Goal: Browse casually

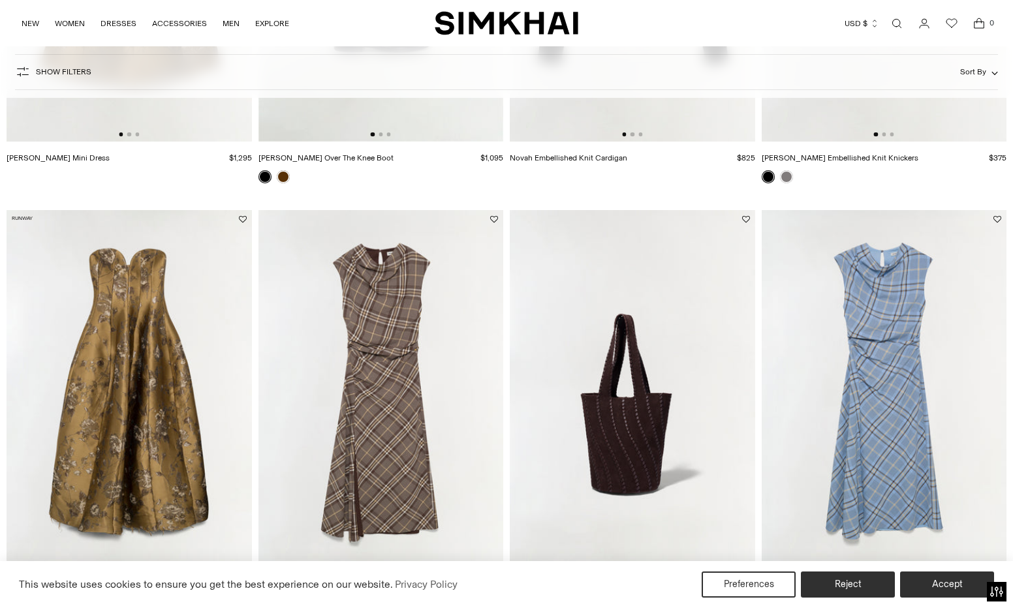
scroll to position [850, 0]
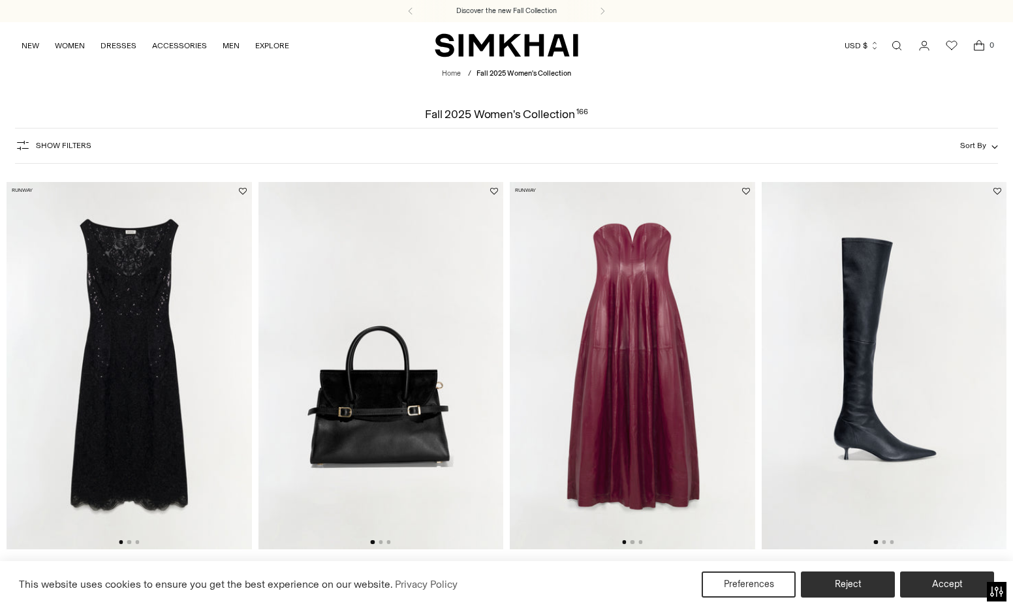
scroll to position [714, 0]
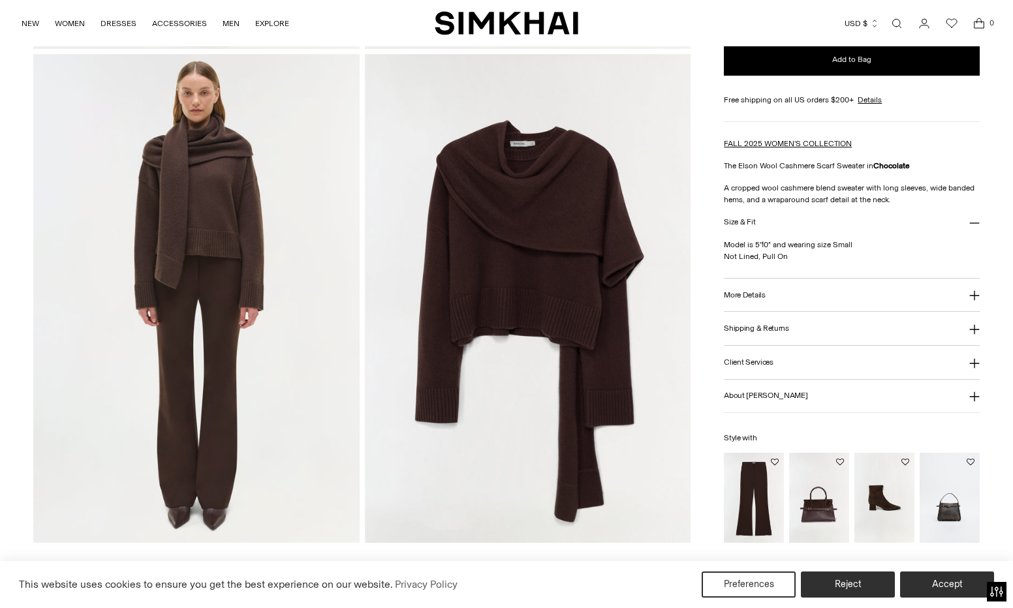
scroll to position [1030, 0]
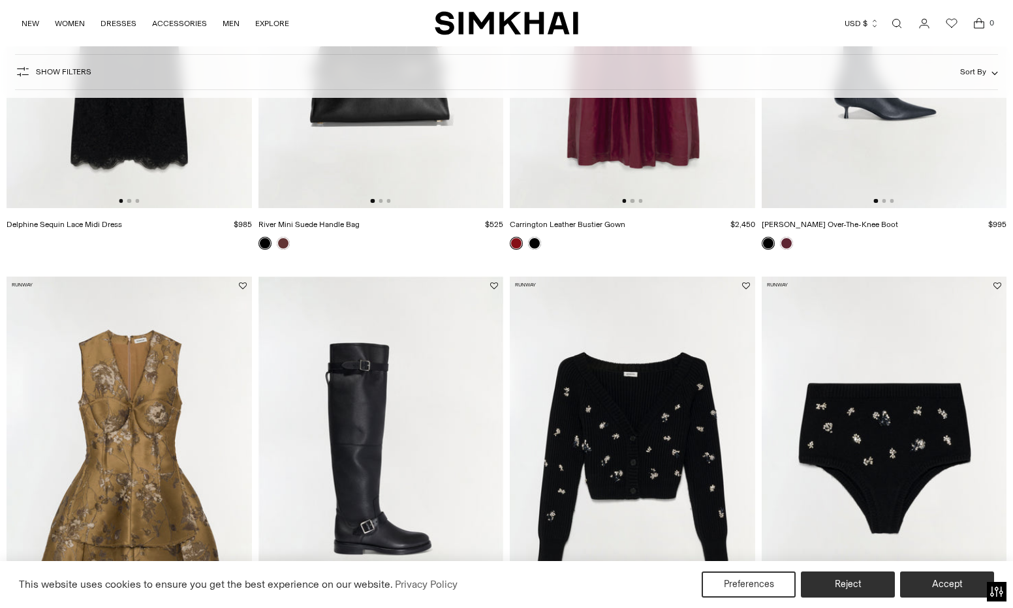
scroll to position [370, 0]
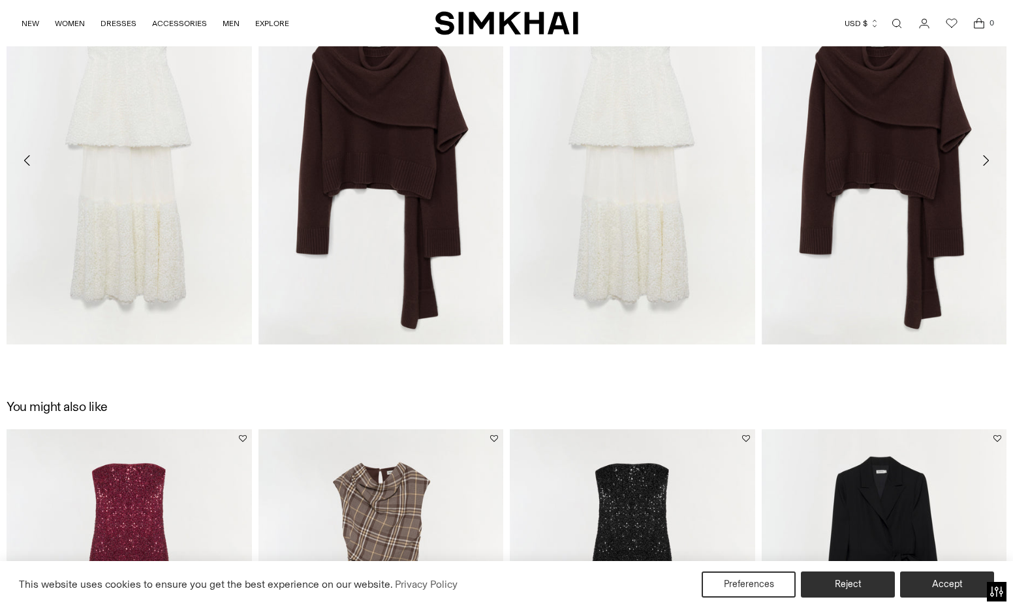
scroll to position [1680, 0]
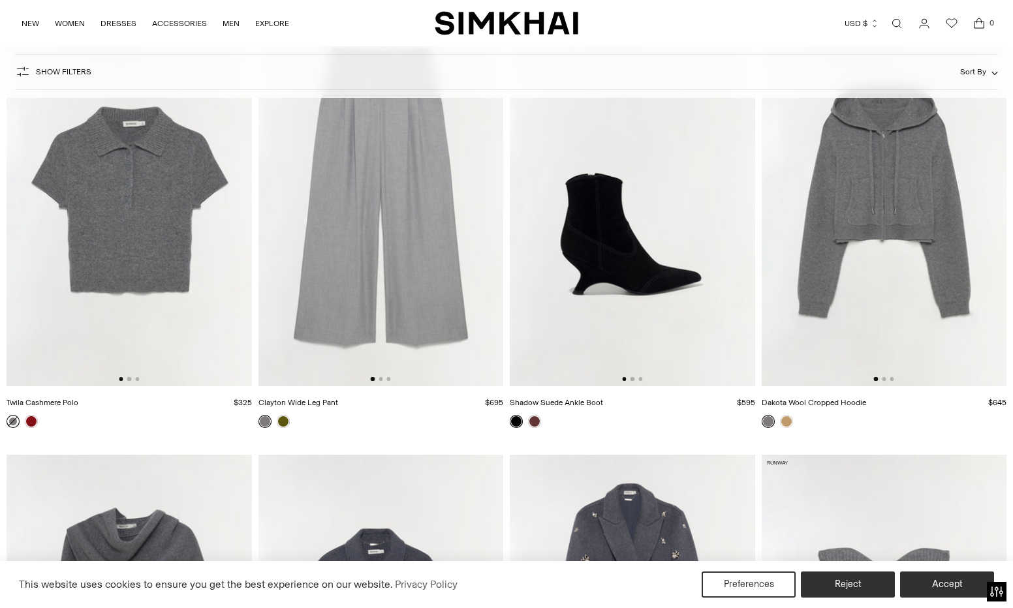
scroll to position [7132, 0]
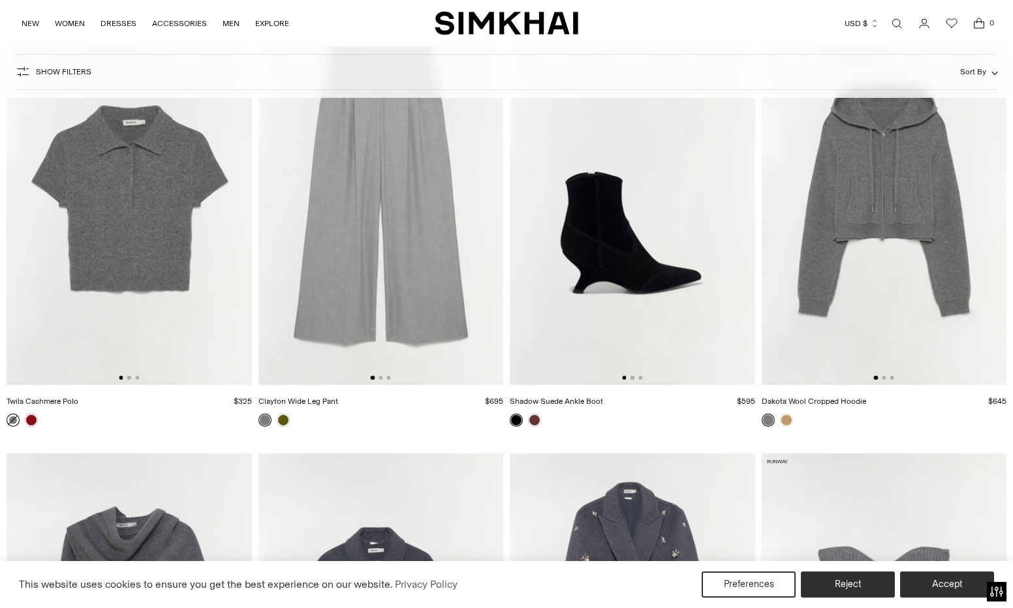
click at [121, 259] on img at bounding box center [129, 202] width 245 height 368
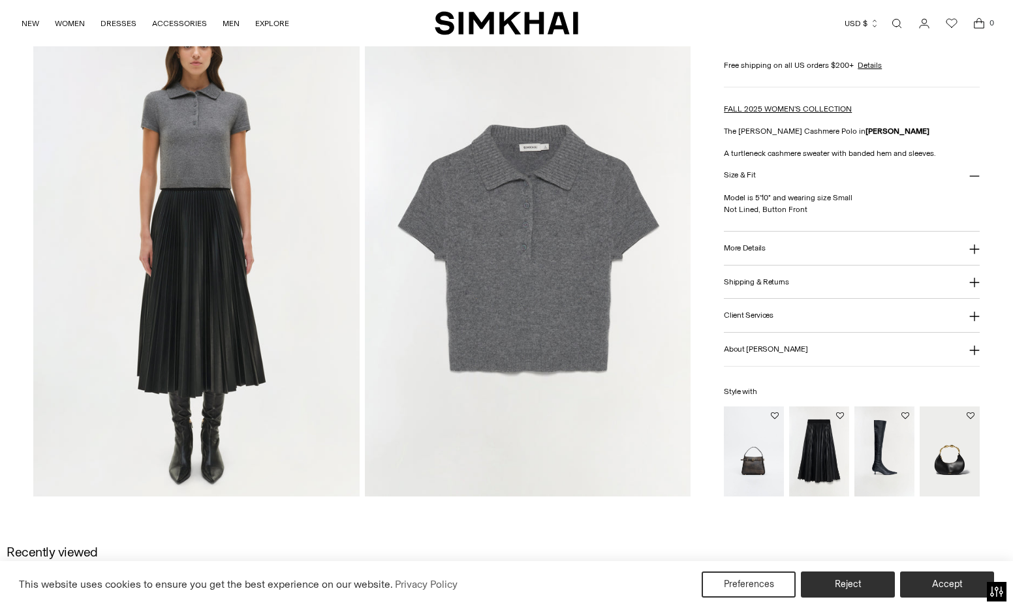
scroll to position [1350, 0]
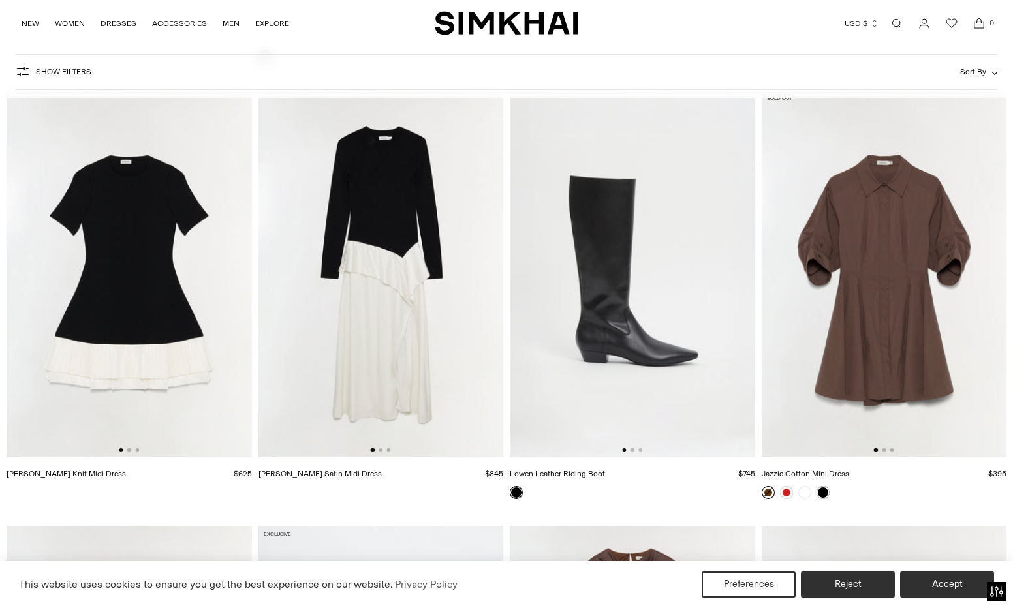
scroll to position [8811, 0]
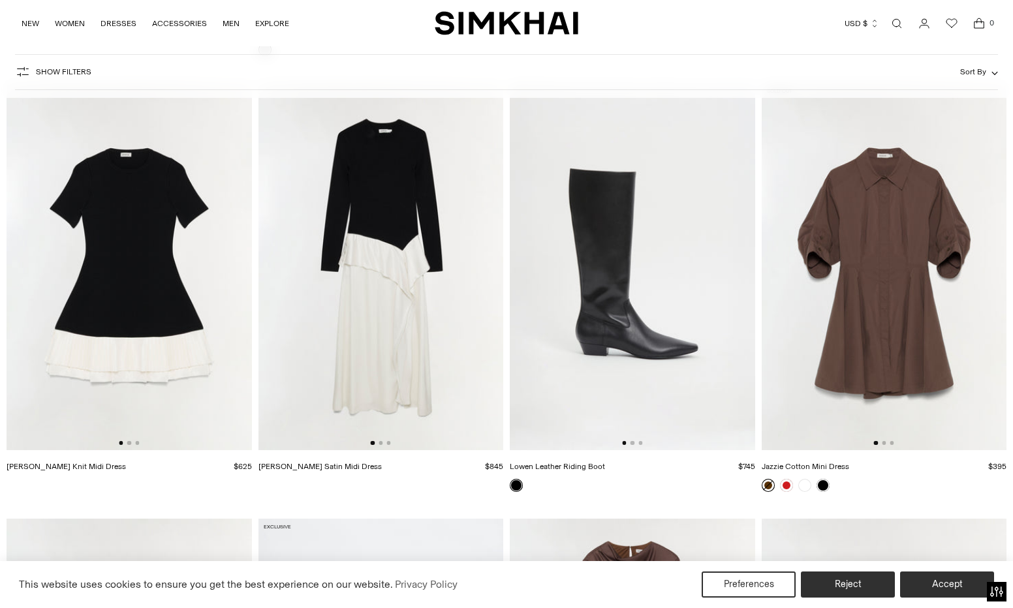
click at [428, 347] on img at bounding box center [381, 267] width 245 height 368
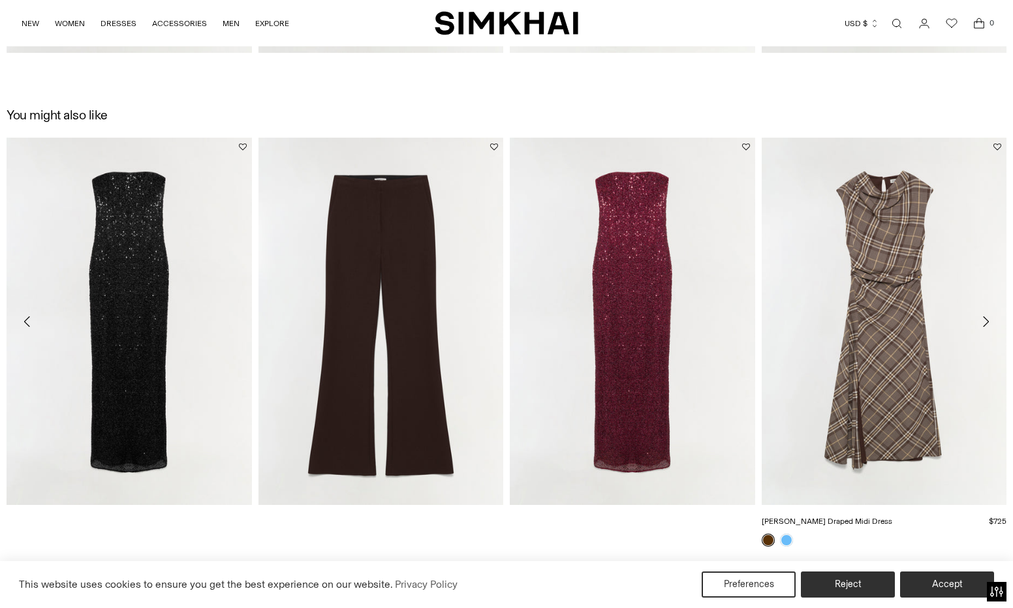
scroll to position [1971, 0]
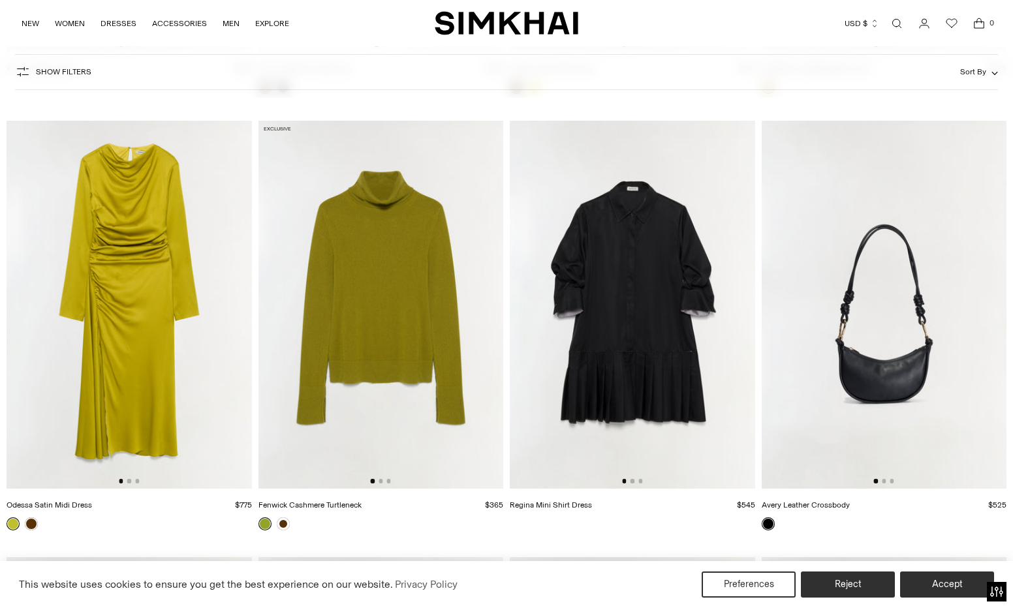
scroll to position [9656, 0]
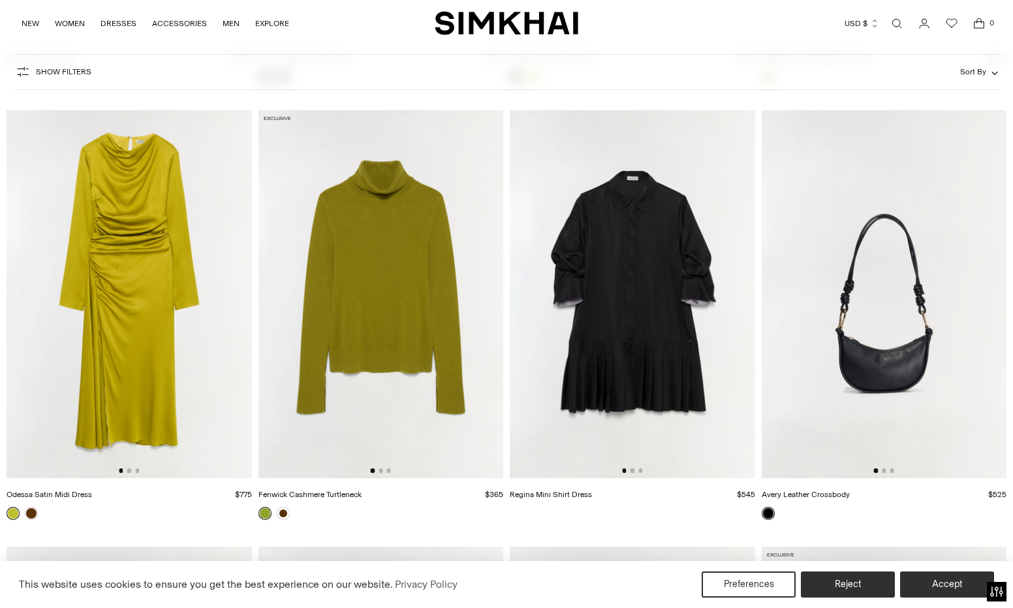
click at [161, 231] on img at bounding box center [129, 294] width 245 height 368
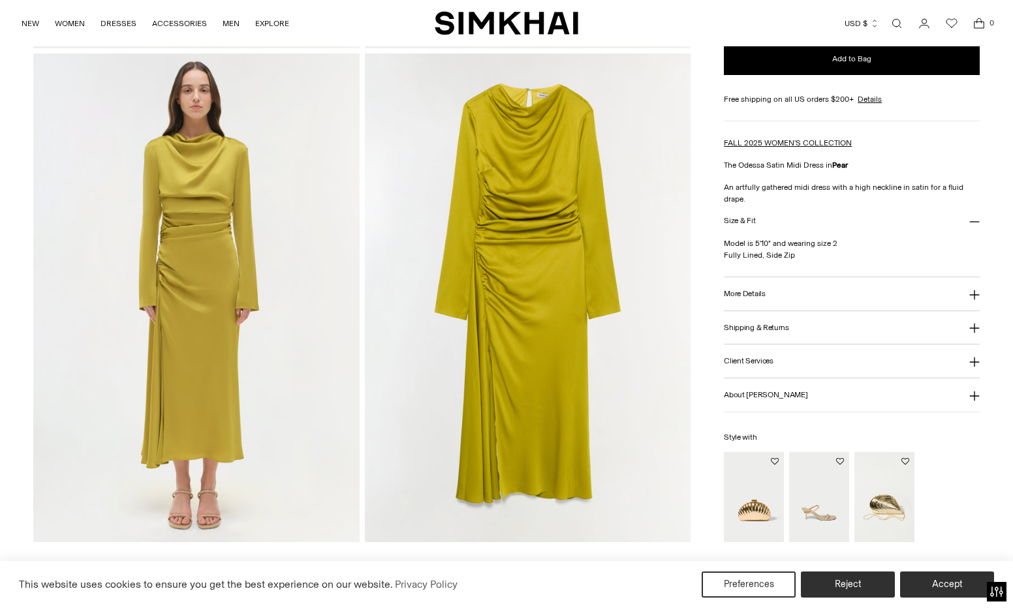
scroll to position [1030, 0]
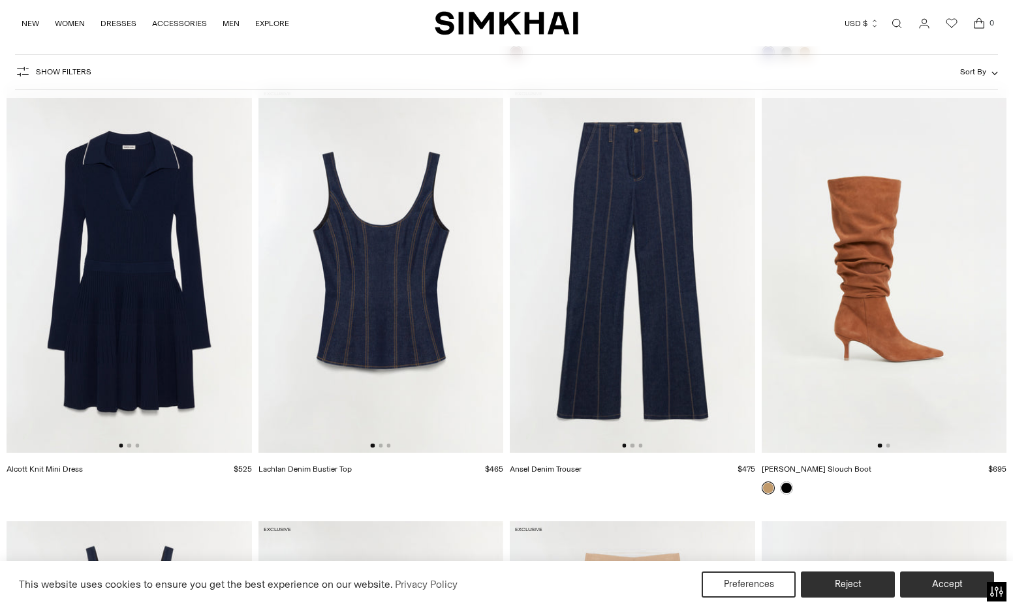
scroll to position [12730, 0]
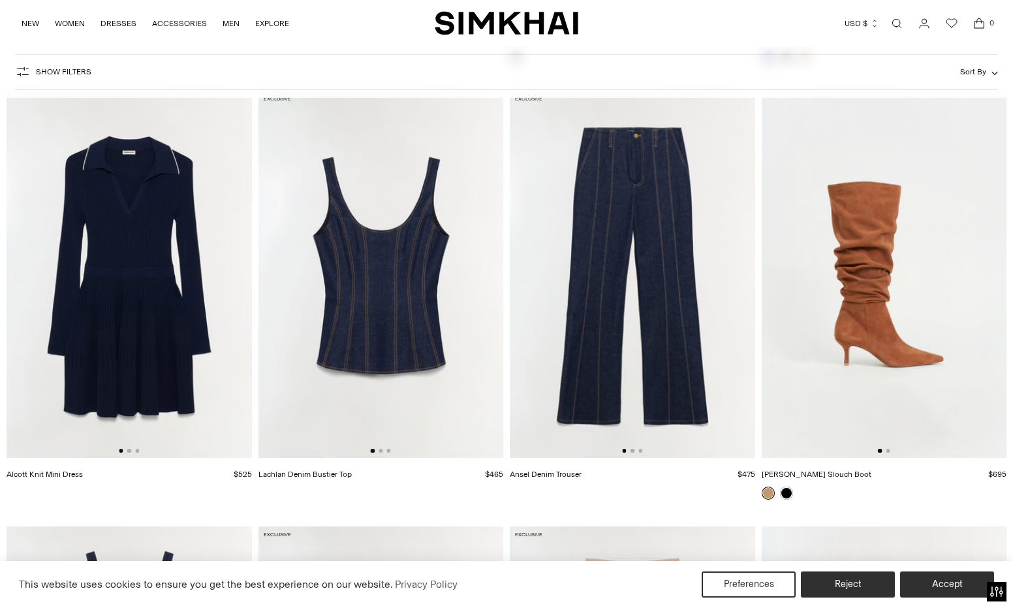
click at [159, 288] on img at bounding box center [129, 275] width 245 height 368
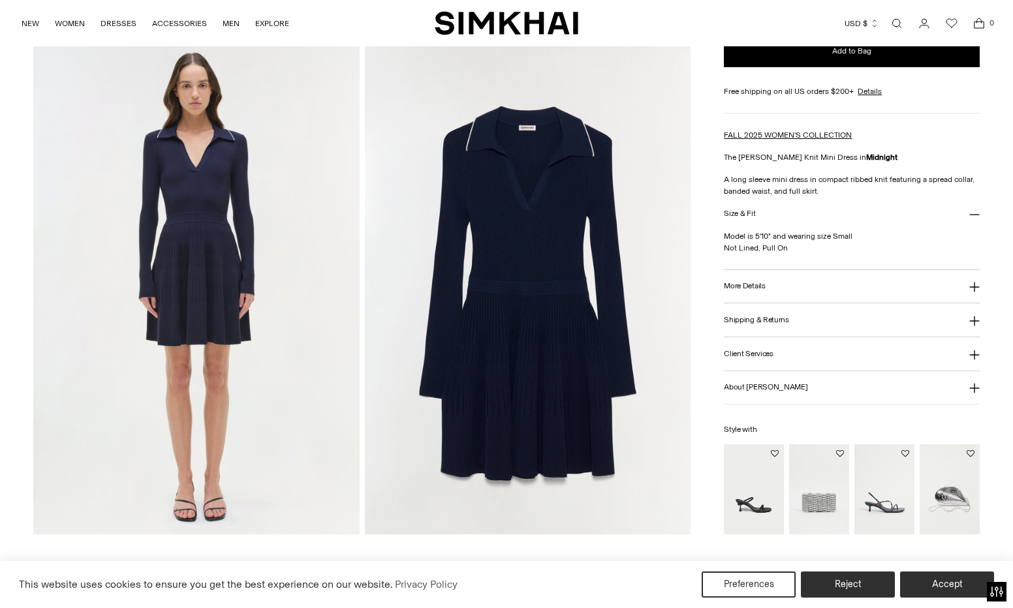
scroll to position [1038, 0]
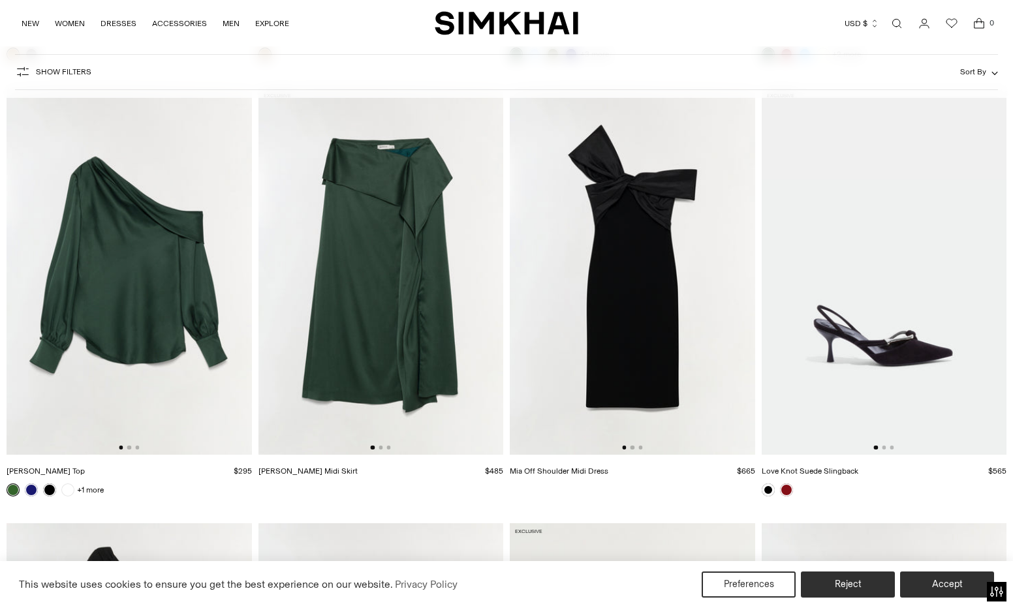
scroll to position [14044, 0]
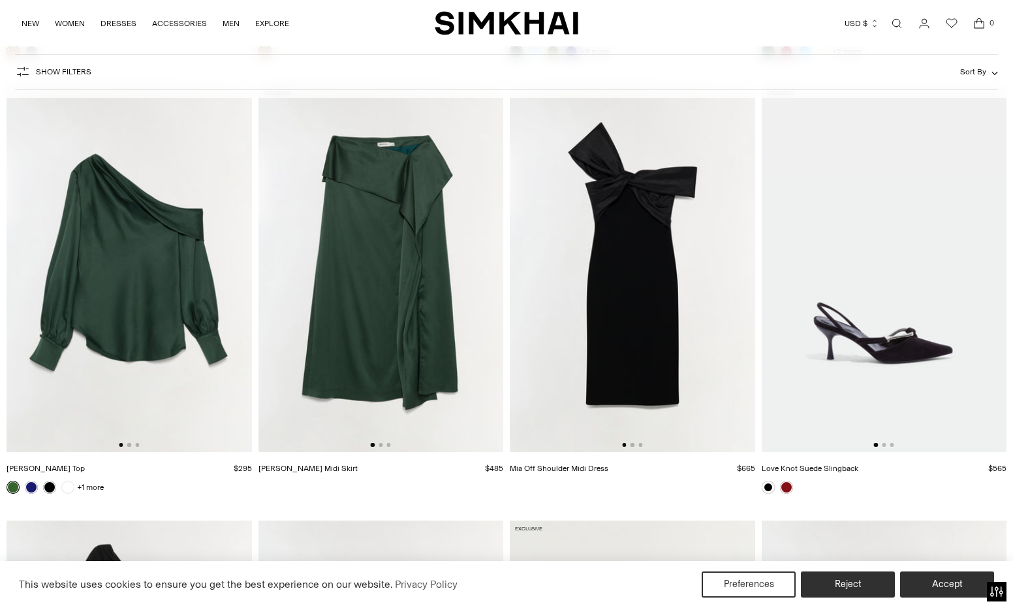
click at [182, 283] on img at bounding box center [129, 269] width 245 height 368
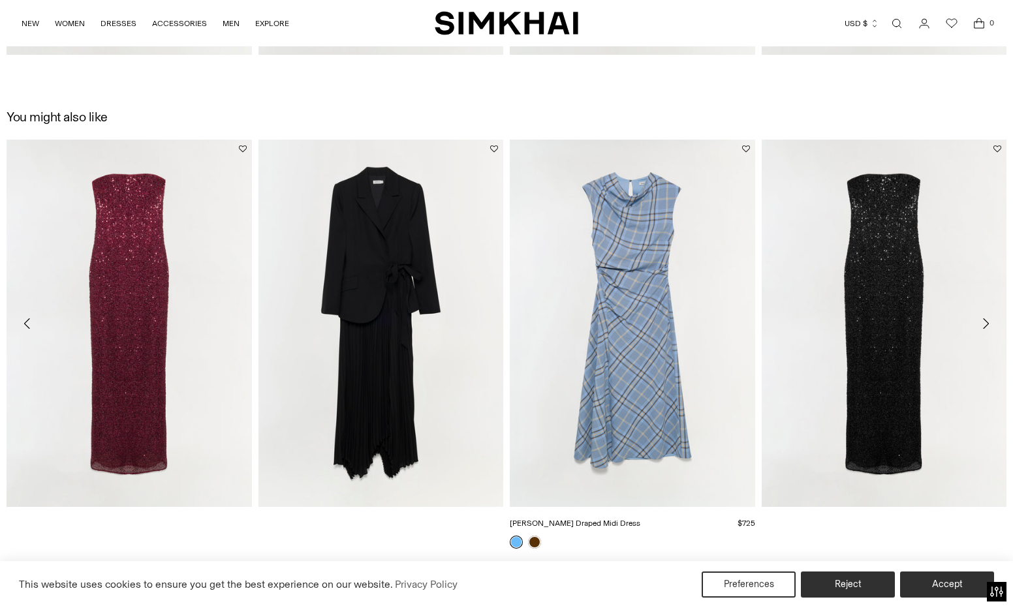
scroll to position [2462, 0]
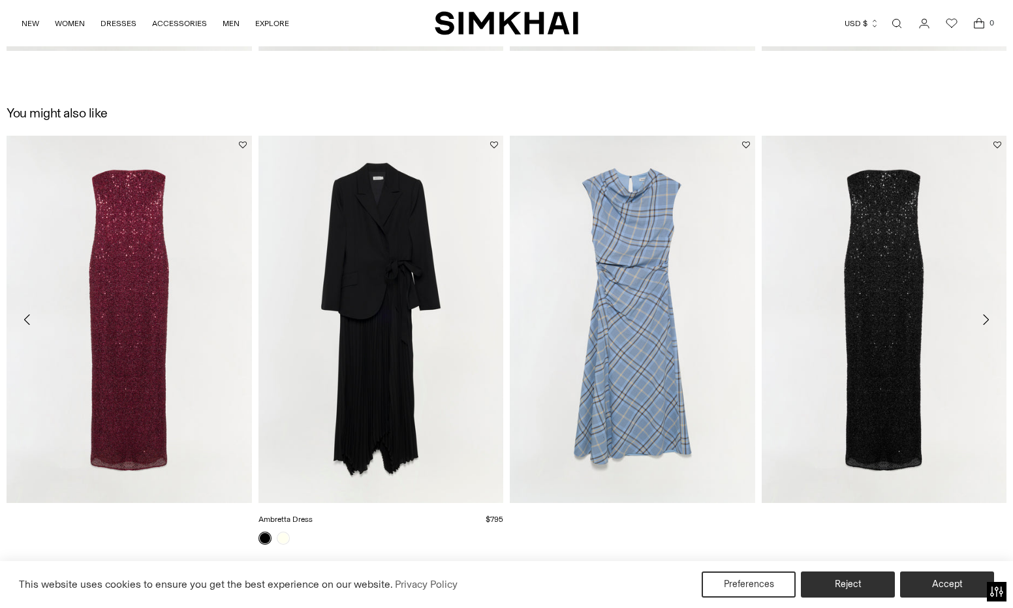
click at [313, 515] on link "Ambretta Dress" at bounding box center [286, 519] width 54 height 9
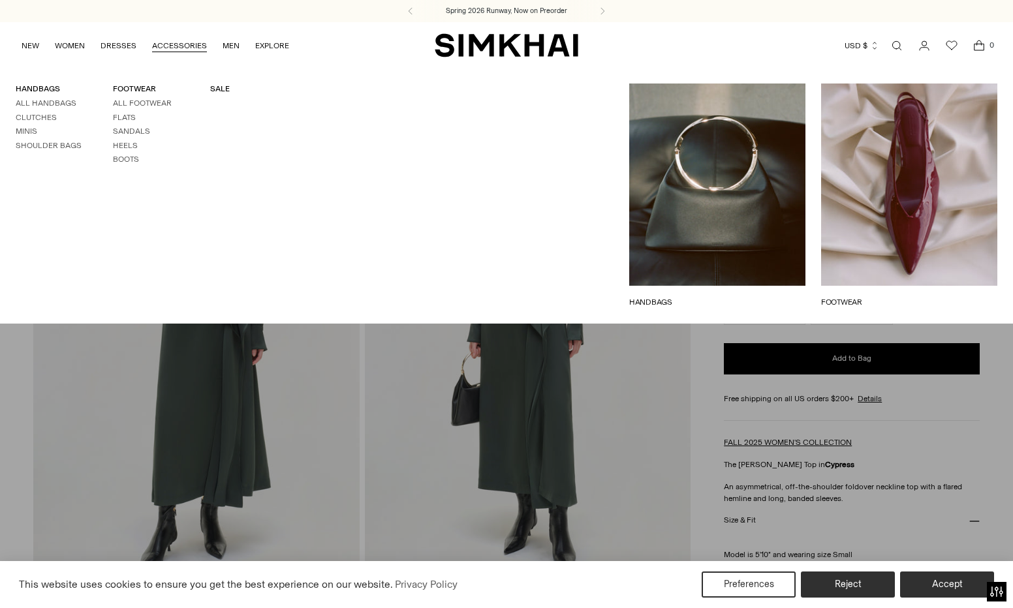
scroll to position [0, 0]
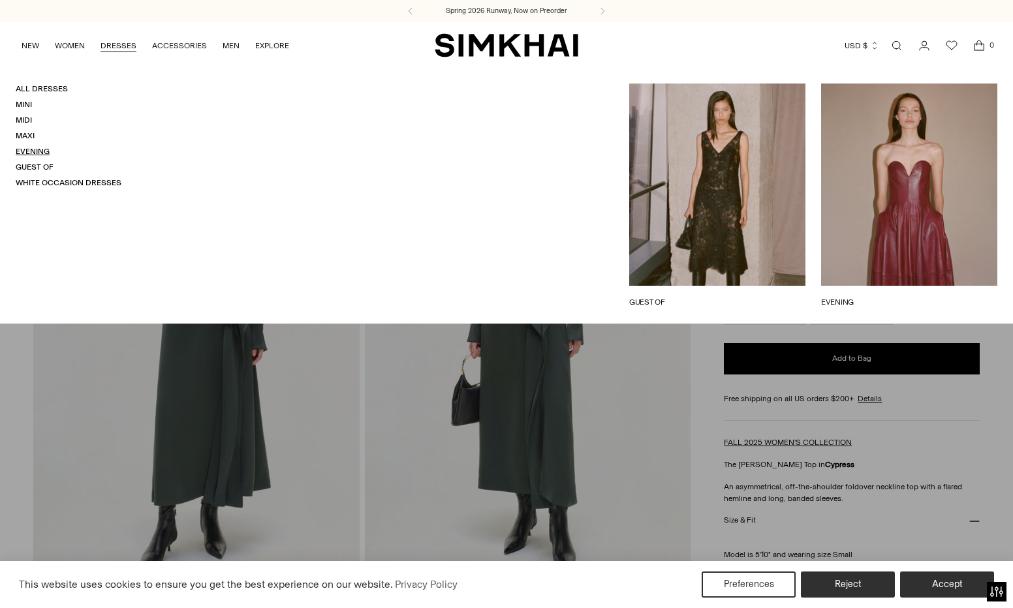
click at [34, 151] on link "Evening" at bounding box center [33, 151] width 34 height 9
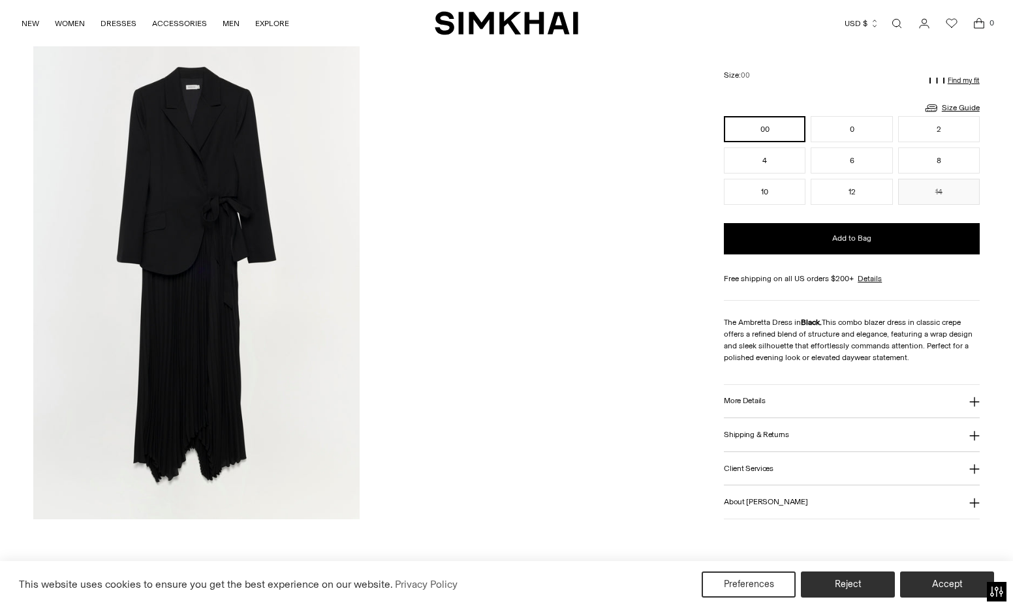
scroll to position [1547, 0]
